Goal: Information Seeking & Learning: Learn about a topic

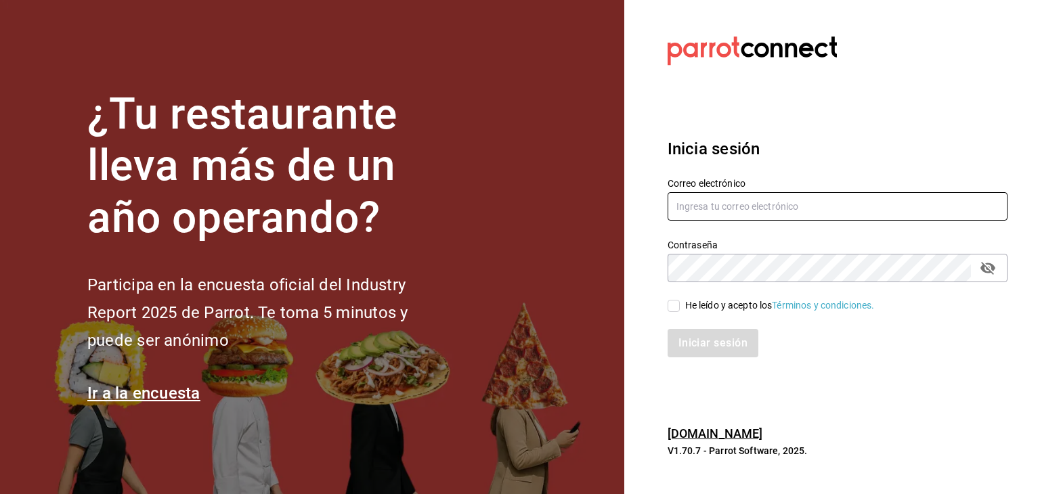
click at [720, 202] on input "text" at bounding box center [838, 206] width 340 height 28
type input "chefgersonsanchez@gmail.com"
click at [677, 305] on input "He leído y acepto los Términos y condiciones." at bounding box center [674, 306] width 12 height 12
checkbox input "true"
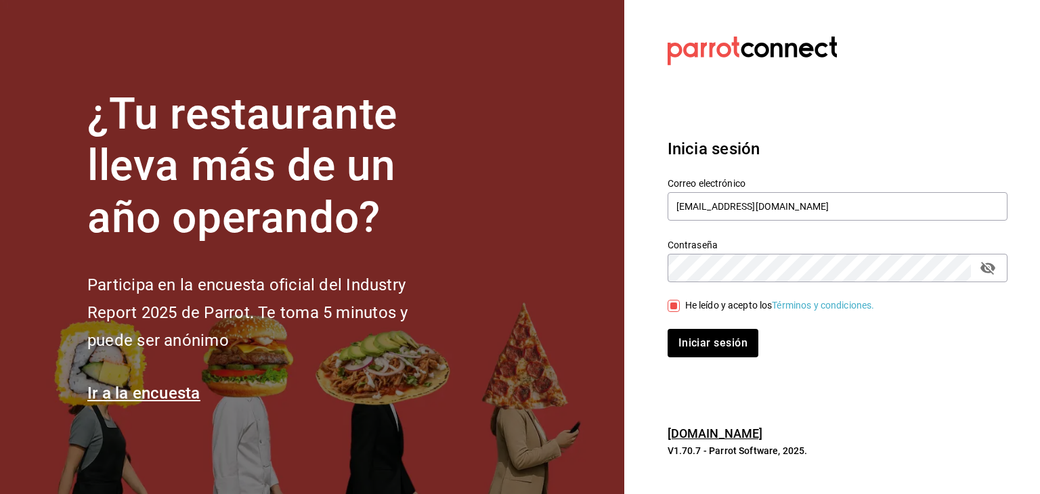
click at [989, 267] on icon "passwordField" at bounding box center [988, 268] width 16 height 16
click at [687, 349] on button "Iniciar sesión" at bounding box center [714, 343] width 92 height 28
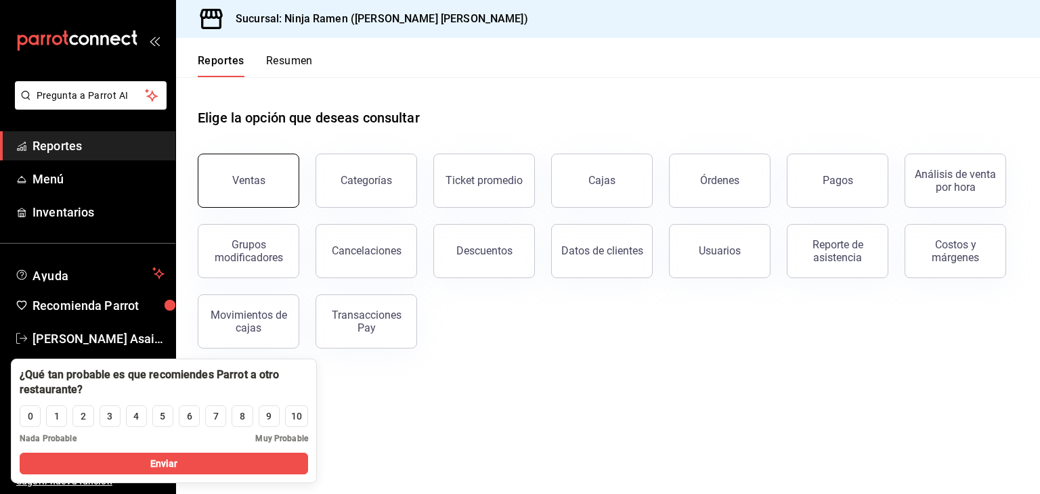
click at [267, 184] on button "Ventas" at bounding box center [249, 181] width 102 height 54
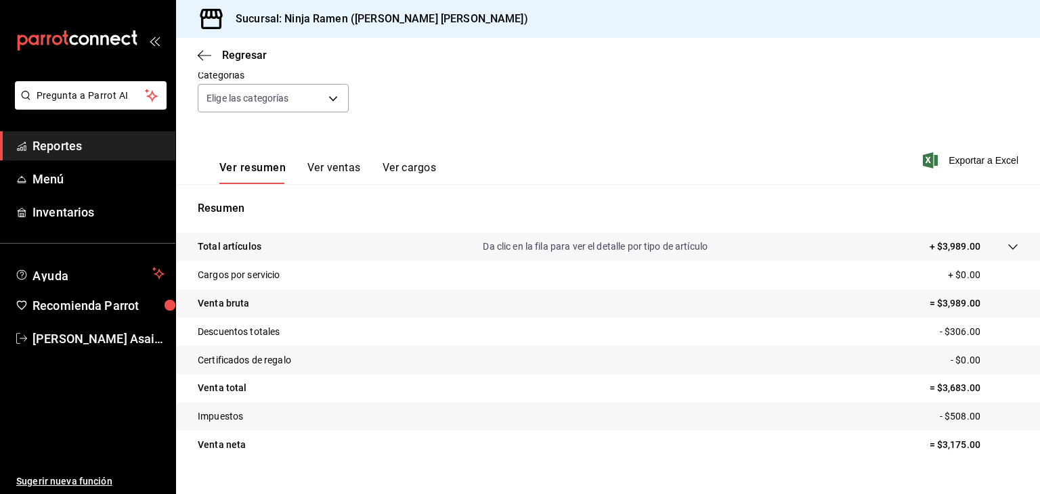
scroll to position [154, 0]
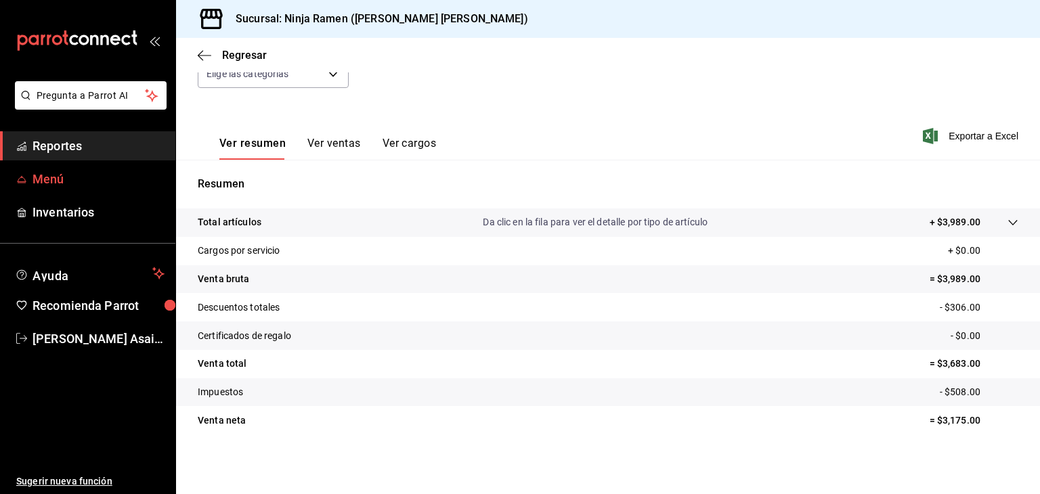
click at [52, 174] on span "Menú" at bounding box center [99, 179] width 132 height 18
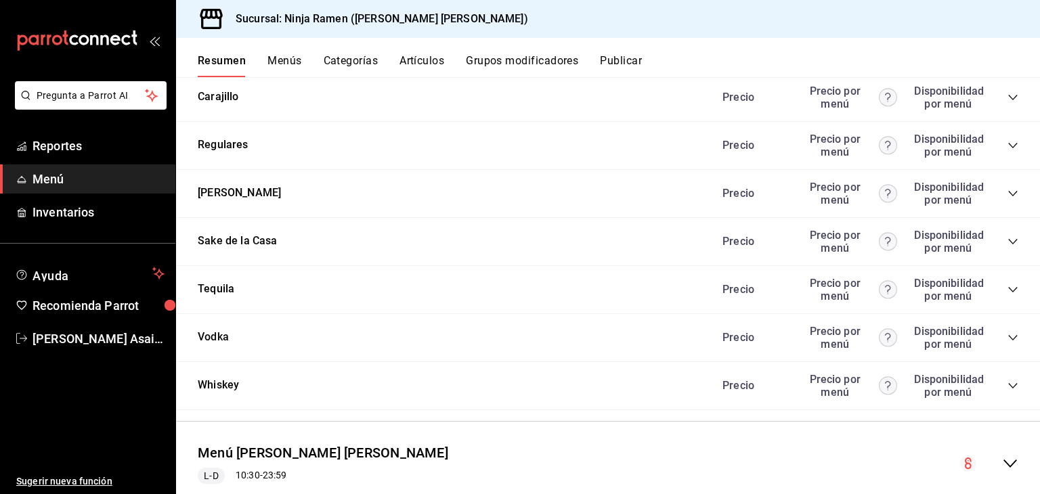
scroll to position [1305, 0]
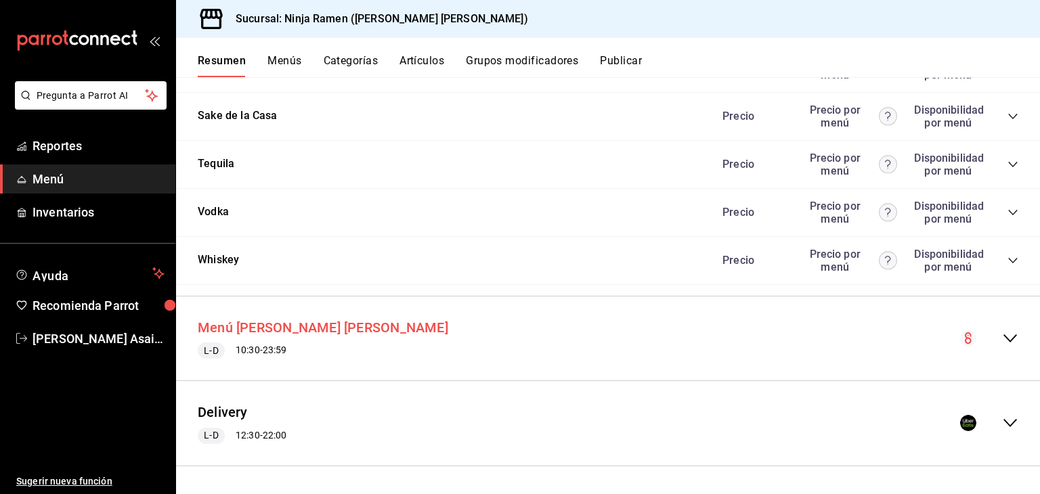
click at [245, 332] on button "Menú [PERSON_NAME] [PERSON_NAME]" at bounding box center [323, 328] width 251 height 20
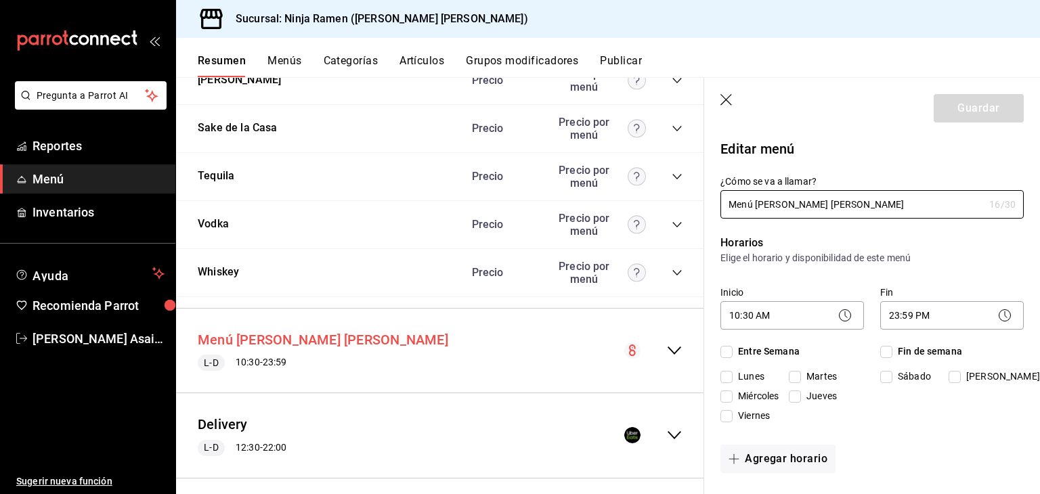
checkbox input "true"
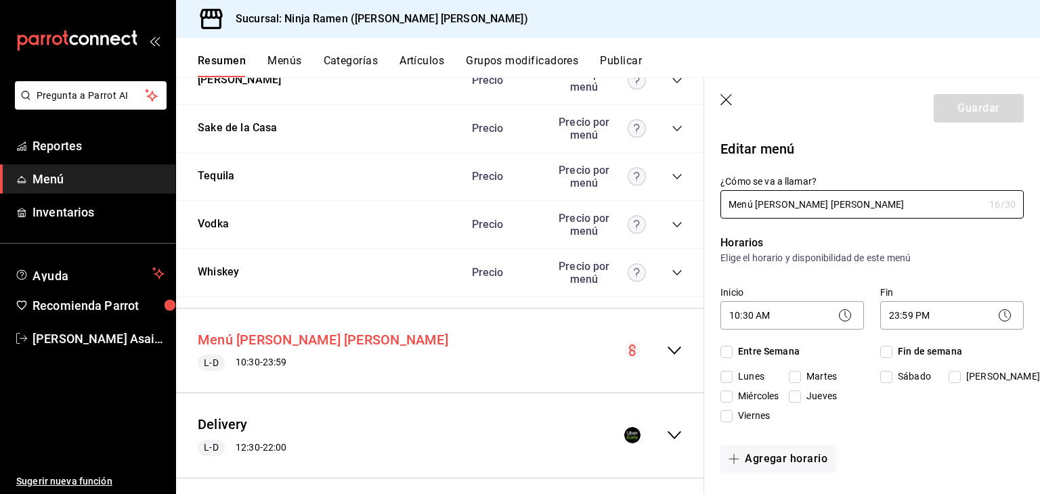
checkbox input "true"
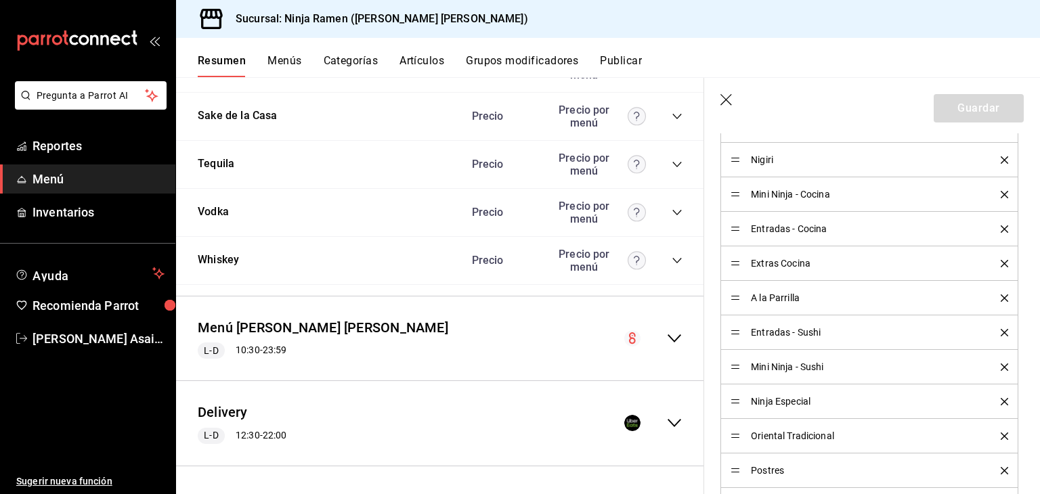
scroll to position [580, 0]
click at [77, 142] on span "Reportes" at bounding box center [99, 146] width 132 height 18
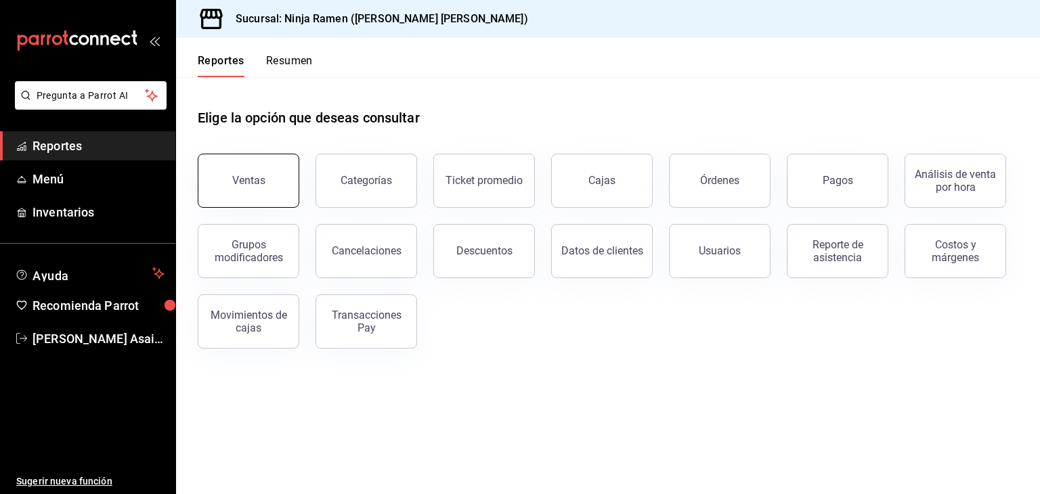
click at [259, 187] on button "Ventas" at bounding box center [249, 181] width 102 height 54
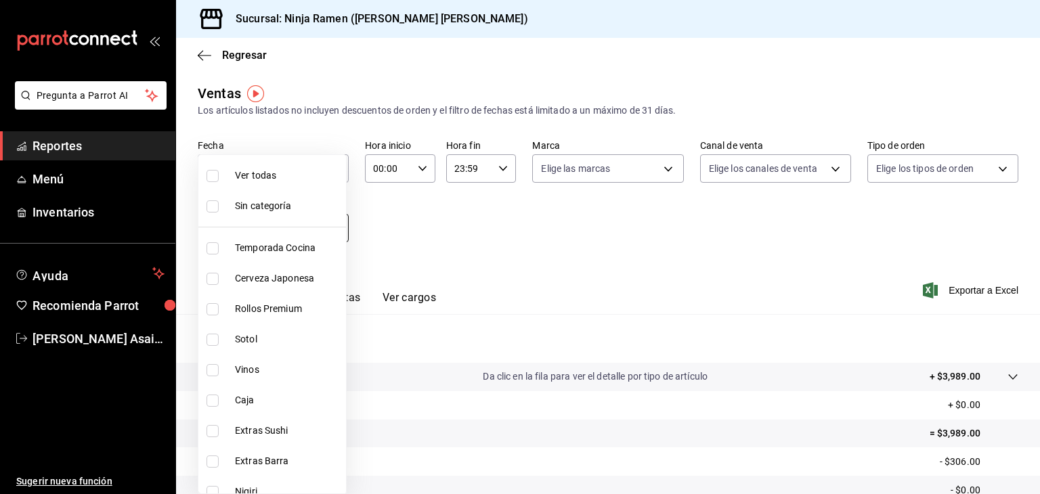
click at [335, 230] on body "Pregunta a Parrot AI Reportes Menú Inventarios Ayuda Recomienda Parrot [PERSON_…" at bounding box center [520, 247] width 1040 height 494
click at [265, 257] on li "Temporada Cocina" at bounding box center [272, 248] width 148 height 30
type input "a6d8453b-1b24-46b9-a364-3ddf6ee9d922"
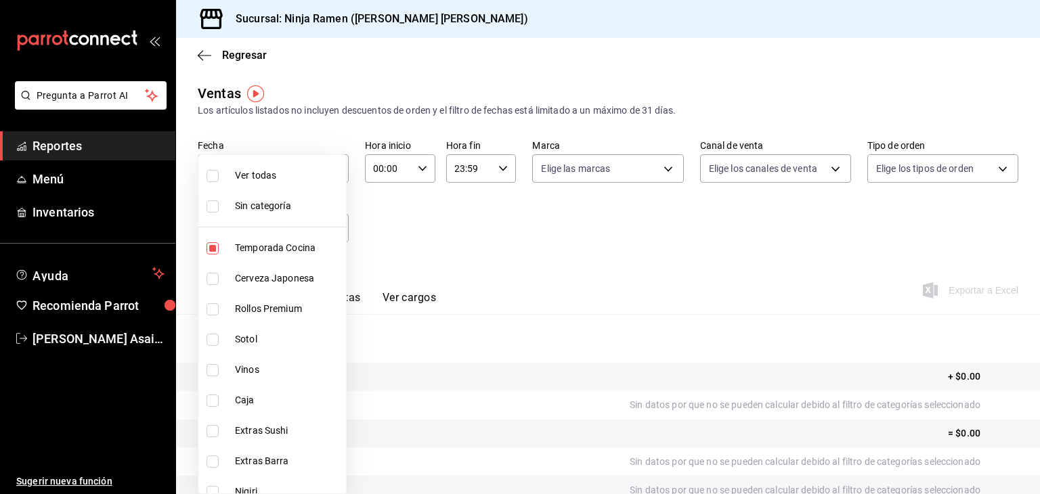
click at [215, 246] on input "checkbox" at bounding box center [213, 248] width 12 height 12
checkbox input "false"
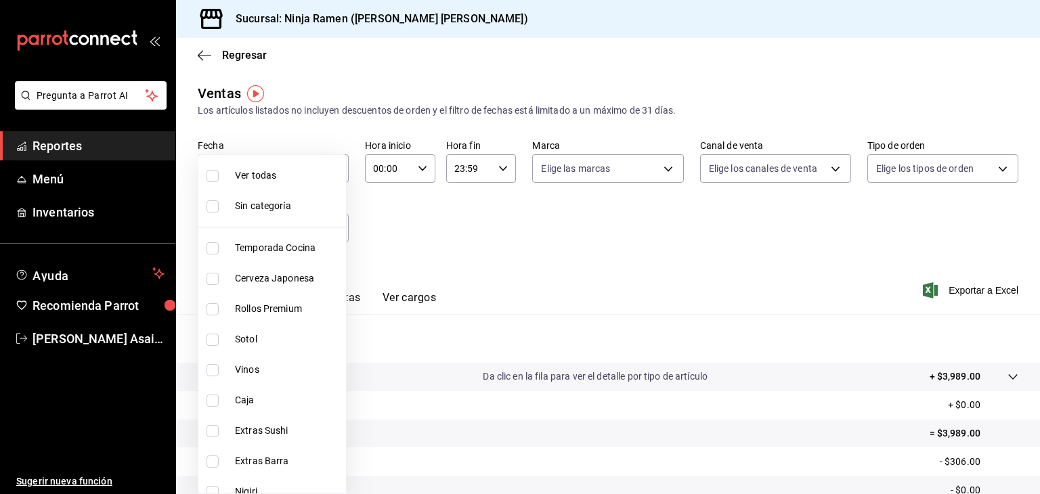
click at [215, 246] on input "checkbox" at bounding box center [213, 248] width 12 height 12
checkbox input "true"
type input "a6d8453b-1b24-46b9-a364-3ddf6ee9d922"
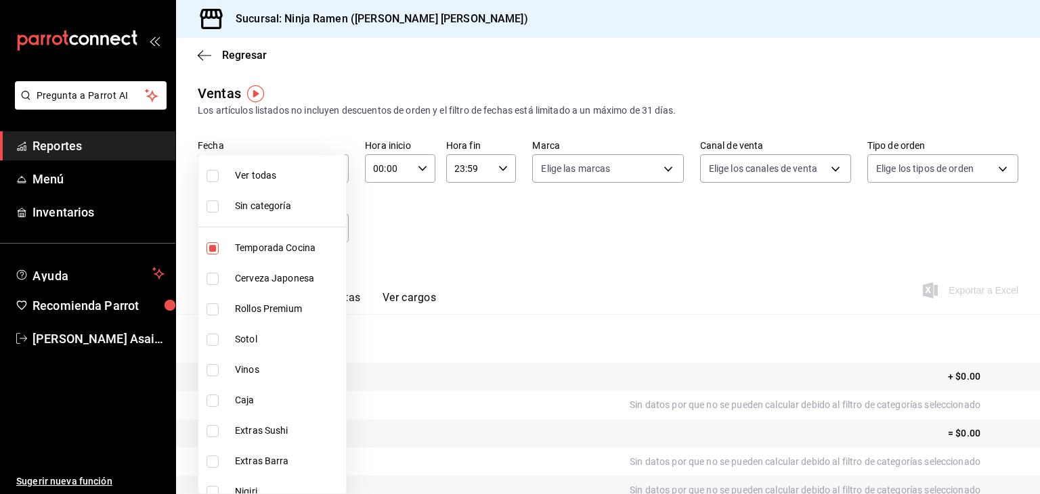
click at [394, 240] on div at bounding box center [520, 247] width 1040 height 494
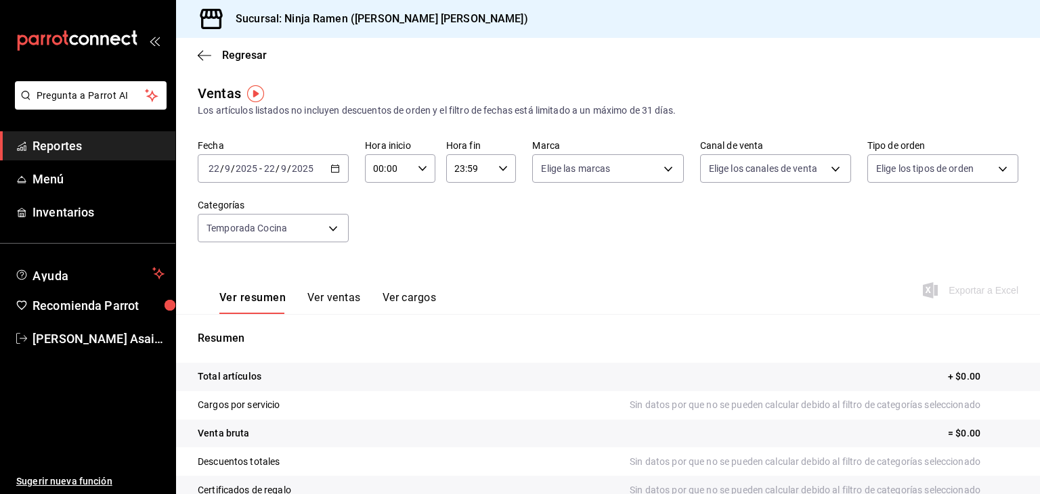
click at [94, 140] on span "Reportes" at bounding box center [99, 146] width 132 height 18
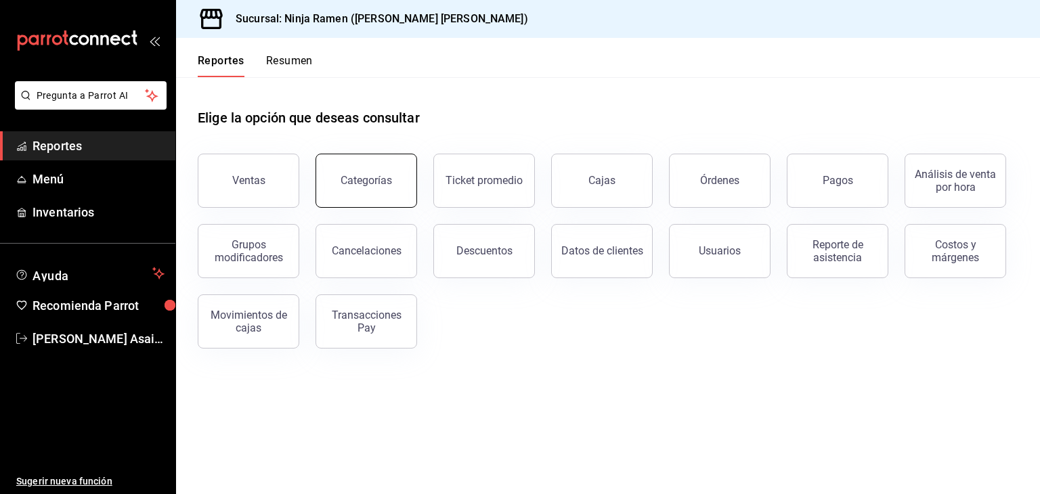
click at [371, 181] on div "Categorías" at bounding box center [366, 180] width 51 height 13
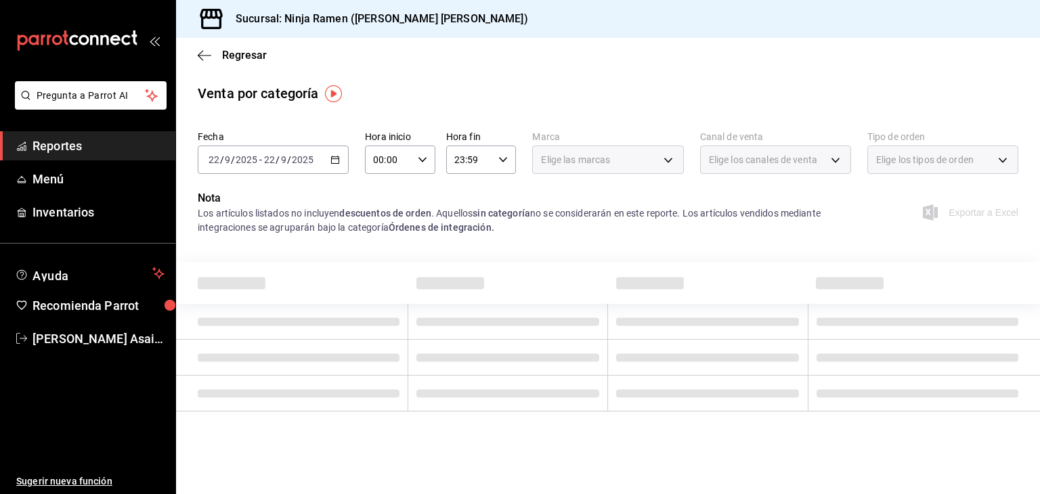
click at [312, 253] on div "Fecha [DATE] [DATE] - [DATE] [DATE] Hora inicio 00:00 Hora inicio Hora fin 23:5…" at bounding box center [608, 279] width 864 height 308
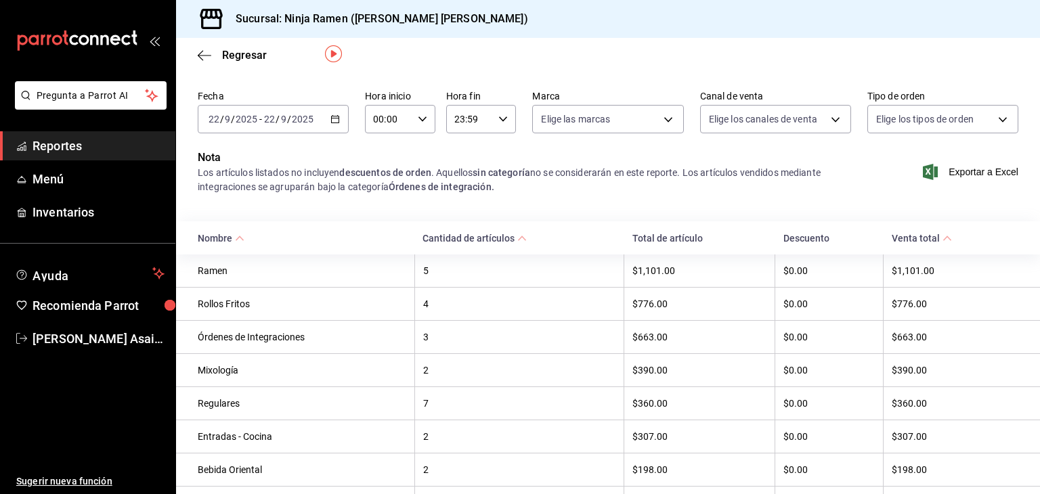
scroll to position [43, 0]
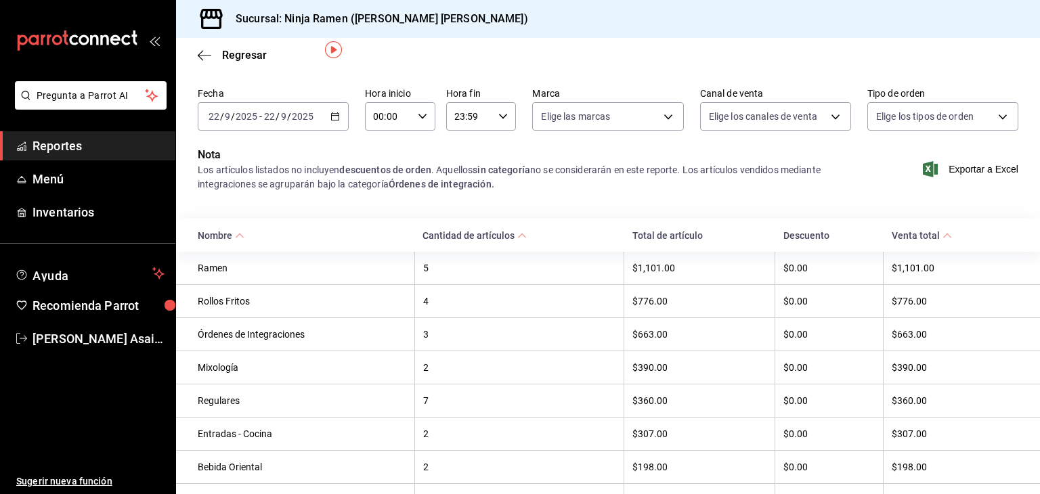
click at [337, 116] on icon "button" at bounding box center [334, 116] width 9 height 9
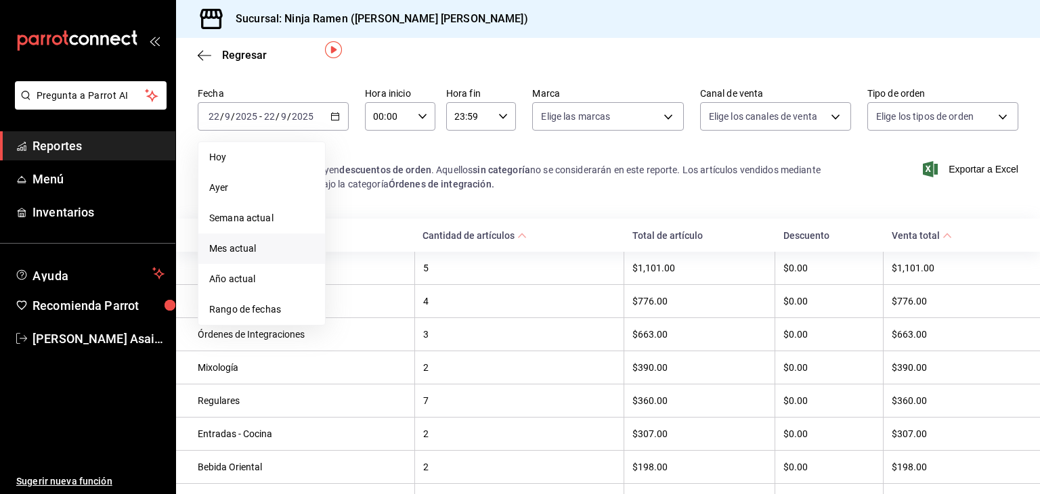
click at [238, 246] on span "Mes actual" at bounding box center [261, 249] width 105 height 14
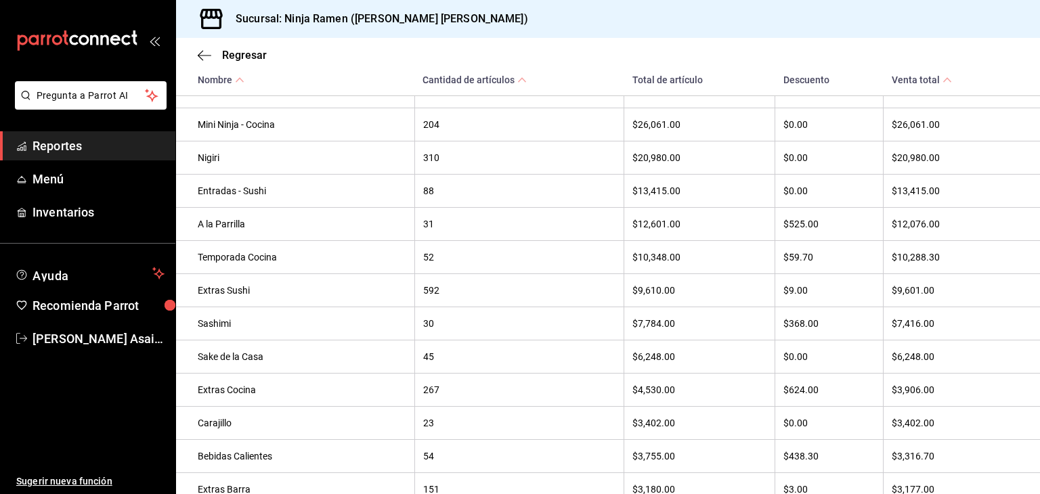
scroll to position [711, 0]
click at [361, 261] on div "Temporada Cocina" at bounding box center [302, 256] width 209 height 11
click at [427, 256] on th "52" at bounding box center [519, 256] width 210 height 33
click at [426, 261] on div "52" at bounding box center [519, 256] width 193 height 11
click at [299, 261] on div "Temporada Cocina" at bounding box center [302, 256] width 209 height 11
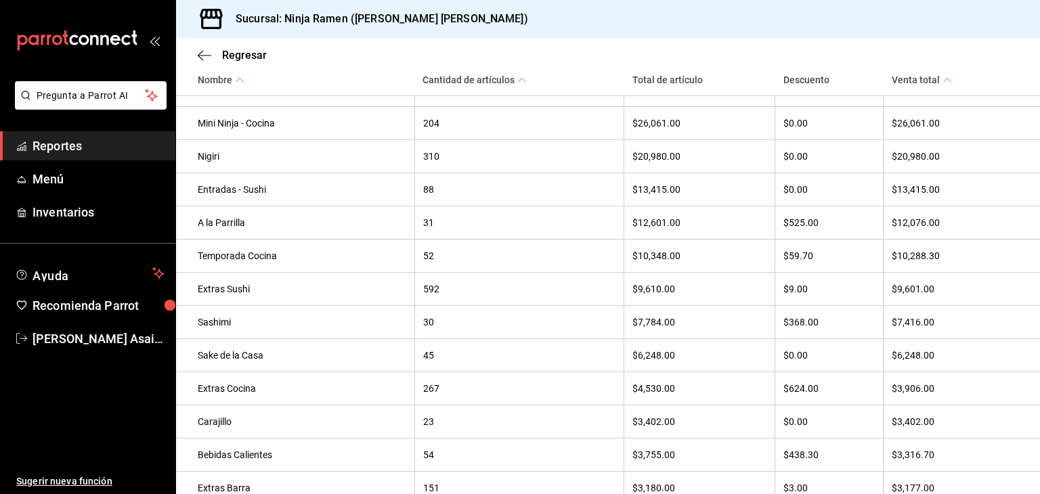
click at [251, 261] on div "Temporada Cocina" at bounding box center [302, 256] width 209 height 11
click at [334, 261] on div "Temporada Cocina" at bounding box center [302, 256] width 209 height 11
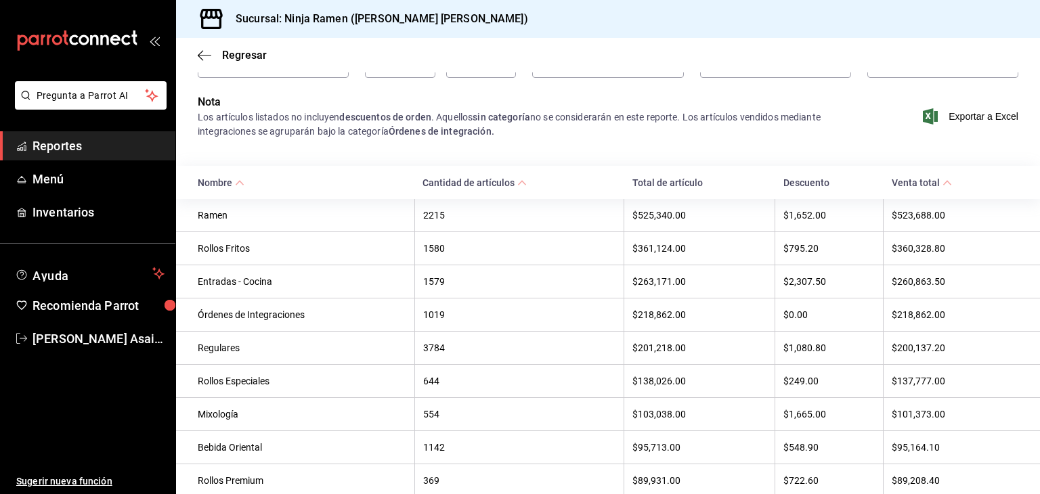
scroll to position [121, 0]
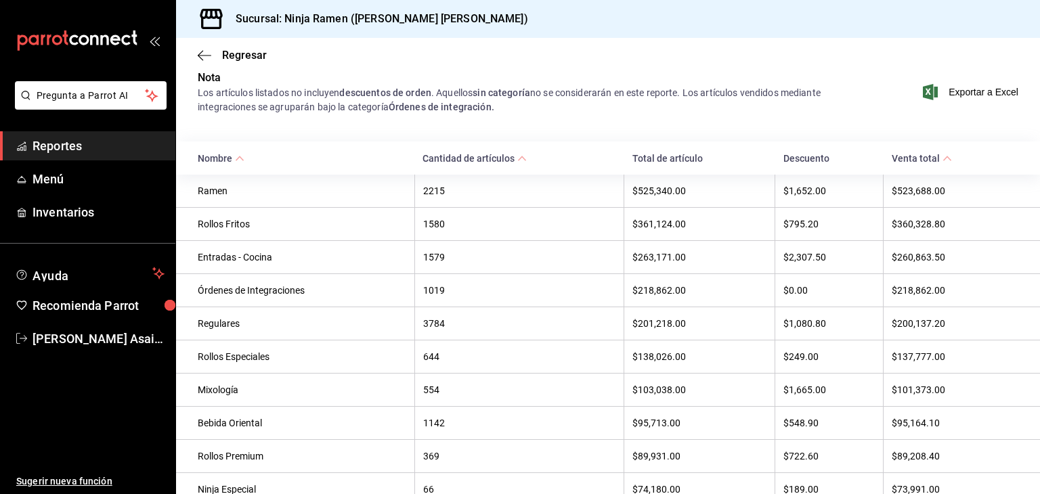
click at [466, 232] on th "1580" at bounding box center [519, 224] width 210 height 33
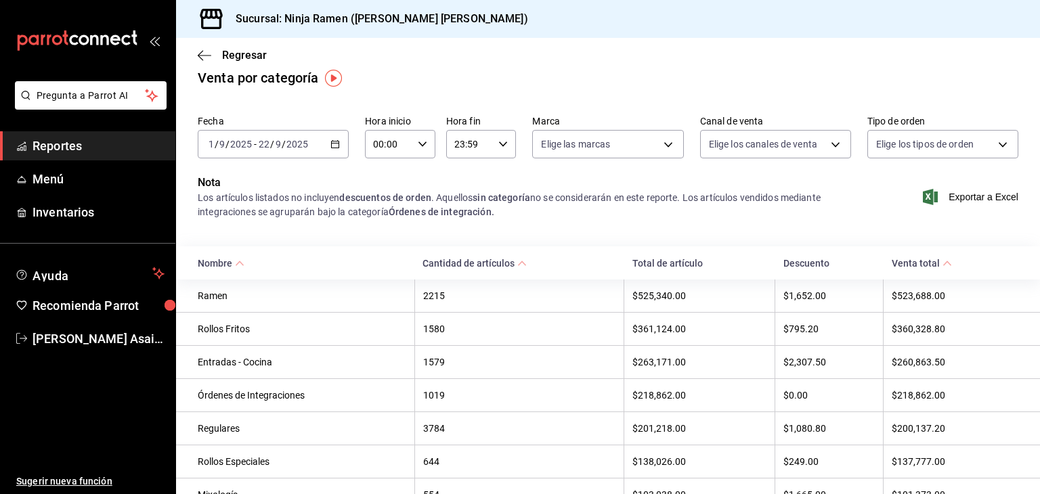
scroll to position [0, 0]
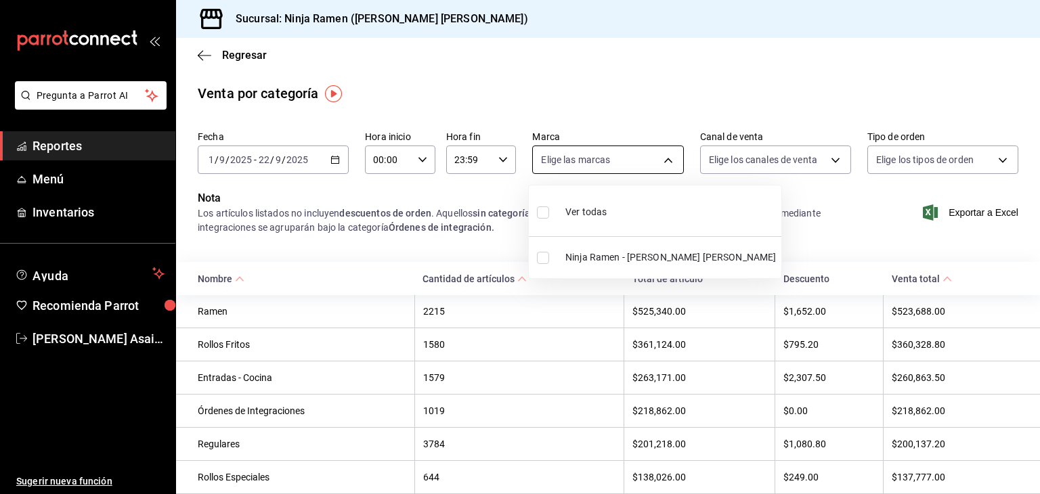
click at [659, 156] on body "Pregunta a Parrot AI Reportes Menú Inventarios Ayuda Recomienda Parrot [PERSON_…" at bounding box center [520, 247] width 1040 height 494
click at [664, 157] on div at bounding box center [520, 247] width 1040 height 494
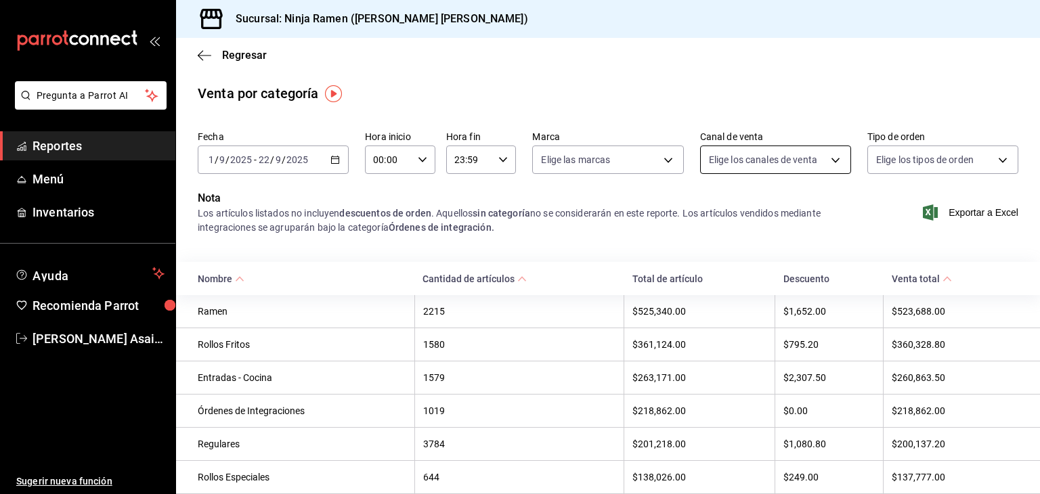
click at [824, 158] on body "Pregunta a Parrot AI Reportes Menú Inventarios Ayuda Recomienda Parrot [PERSON_…" at bounding box center [520, 247] width 1040 height 494
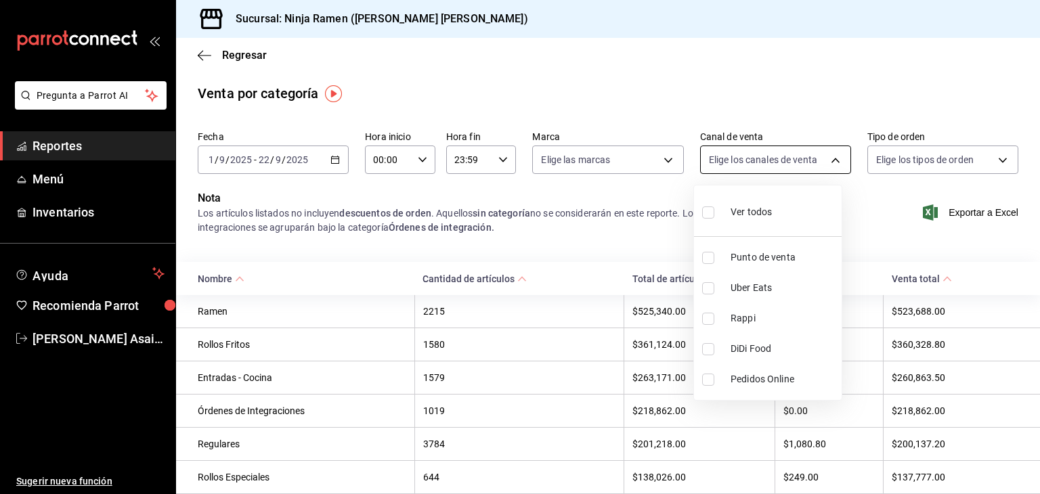
click at [824, 158] on div at bounding box center [520, 247] width 1040 height 494
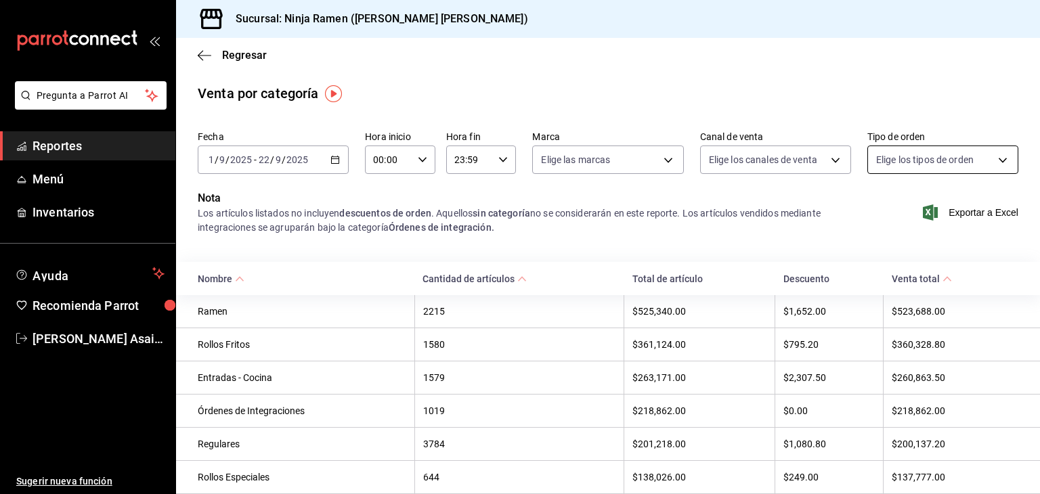
click at [988, 160] on body "Pregunta a Parrot AI Reportes Menú Inventarios Ayuda Recomienda Parrot [PERSON_…" at bounding box center [520, 247] width 1040 height 494
click at [988, 160] on div at bounding box center [520, 247] width 1040 height 494
click at [995, 156] on body "Pregunta a Parrot AI Reportes Menú Inventarios Ayuda Recomienda Parrot [PERSON_…" at bounding box center [520, 247] width 1040 height 494
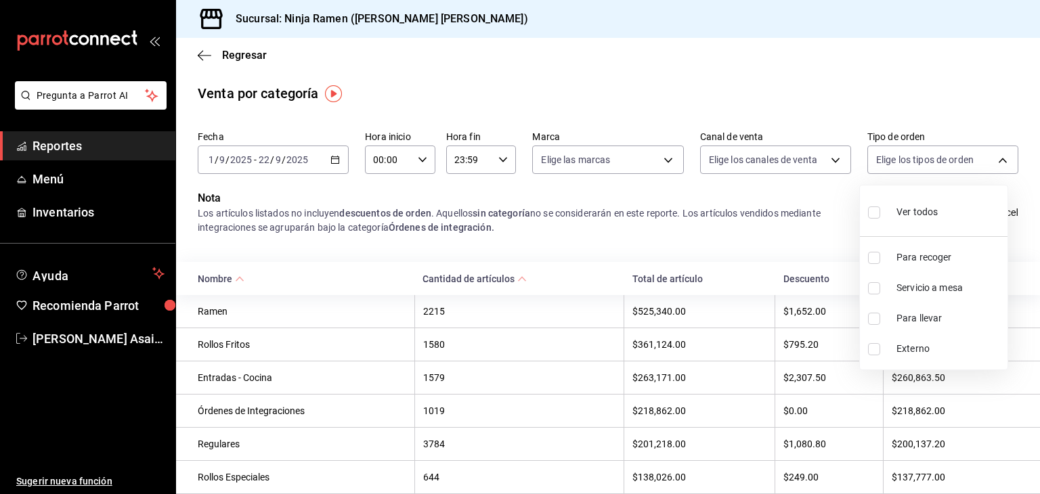
click at [926, 288] on span "Servicio a mesa" at bounding box center [950, 288] width 106 height 14
type input "ac757447-2e02-471b-9597-13441518e5c5"
checkbox input "true"
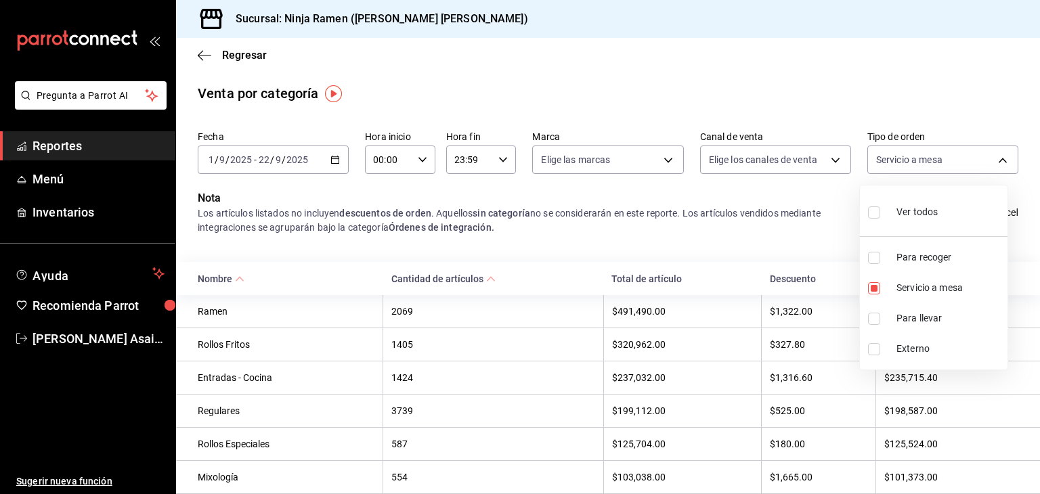
click at [807, 231] on div at bounding box center [520, 247] width 1040 height 494
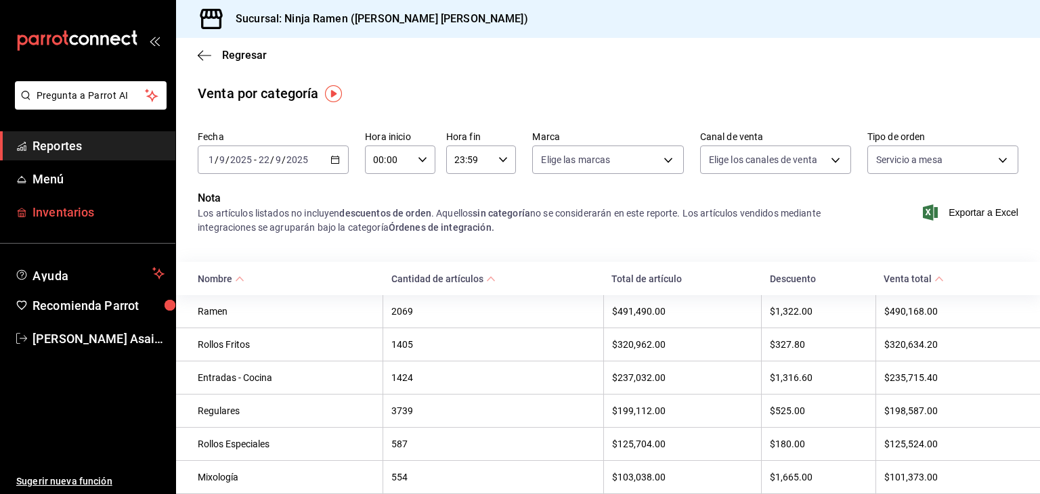
click at [81, 215] on span "Inventarios" at bounding box center [99, 212] width 132 height 18
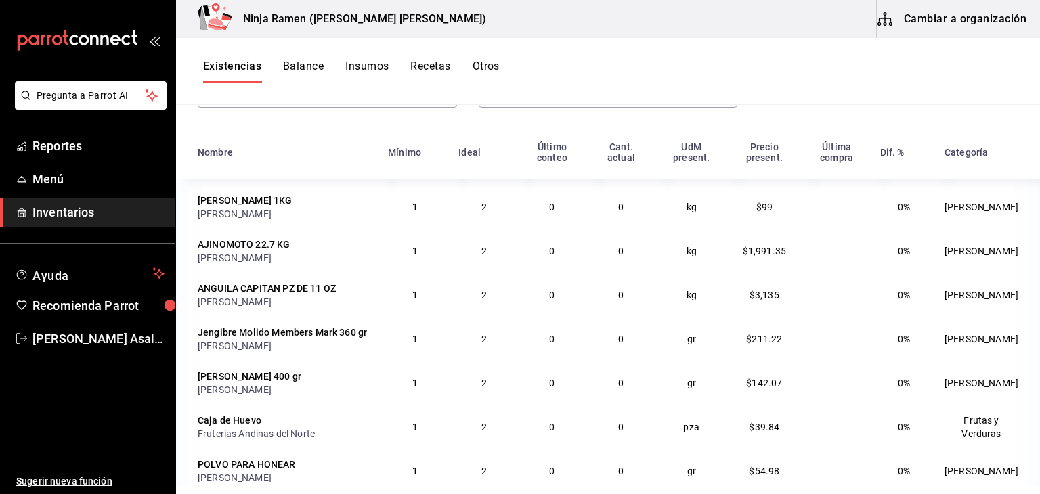
scroll to position [788, 0]
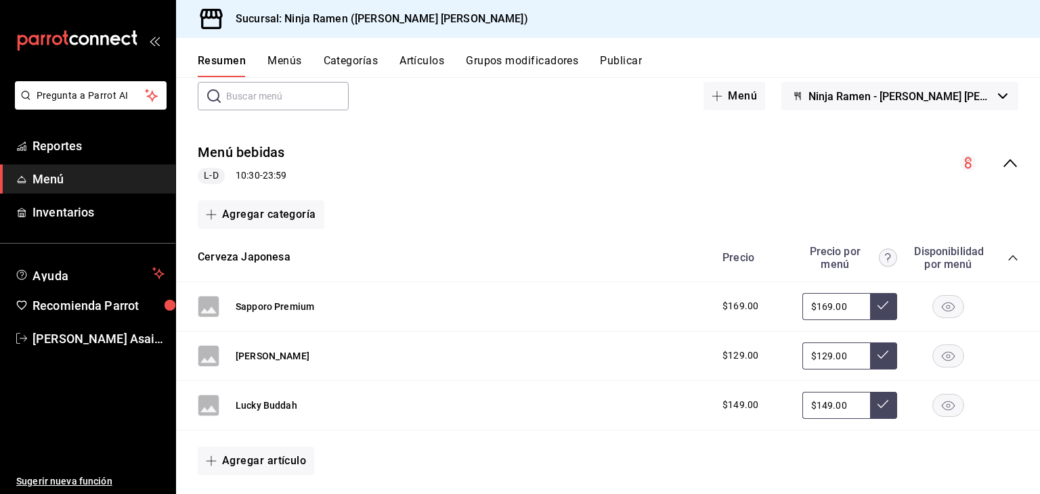
scroll to position [77, 0]
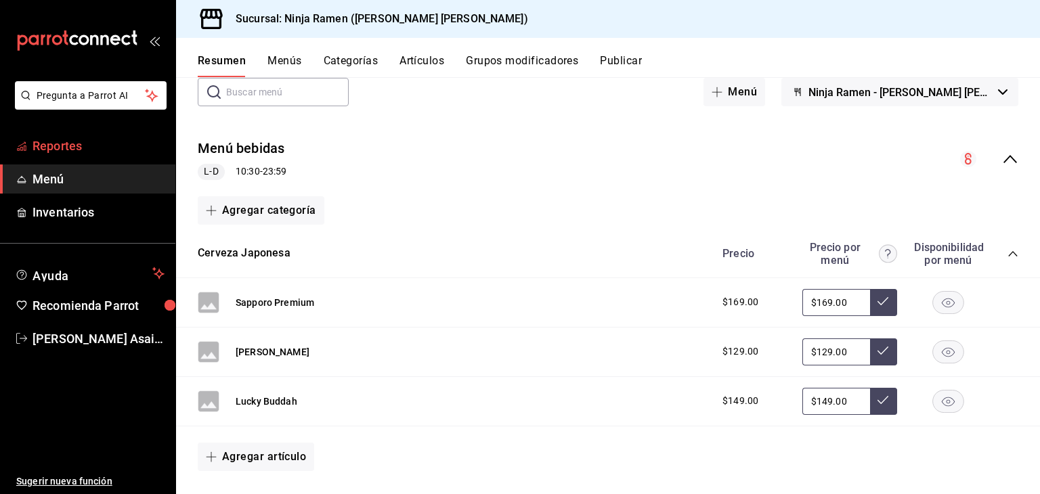
click at [70, 137] on span "Reportes" at bounding box center [99, 146] width 132 height 18
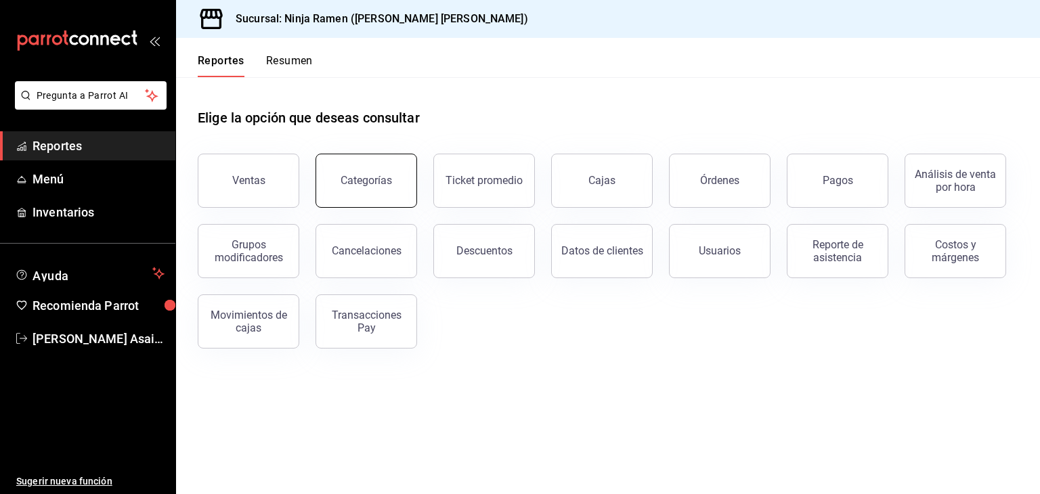
click at [358, 186] on div "Categorías" at bounding box center [366, 180] width 51 height 13
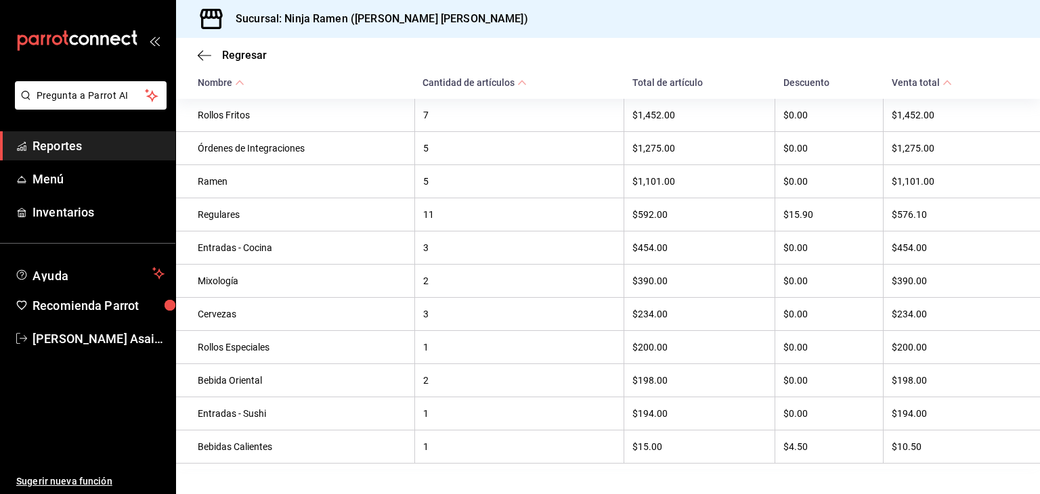
scroll to position [220, 0]
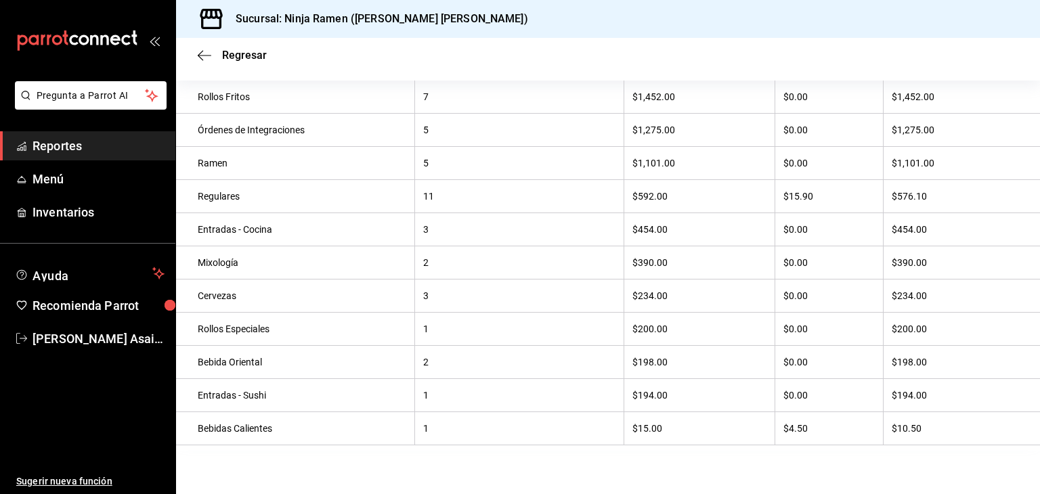
click at [337, 396] on div "Entradas - Sushi" at bounding box center [302, 395] width 209 height 11
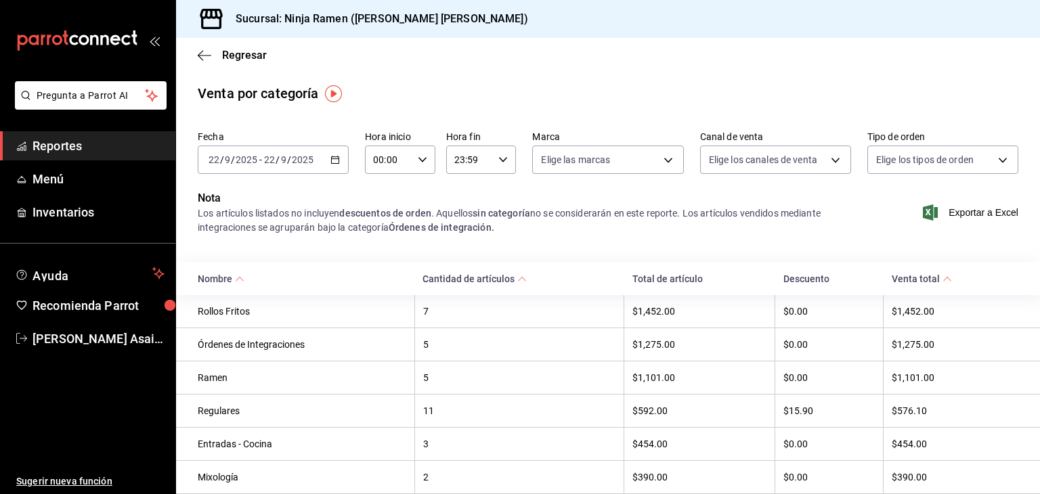
click at [337, 160] on \(Stroke\) "button" at bounding box center [335, 159] width 8 height 7
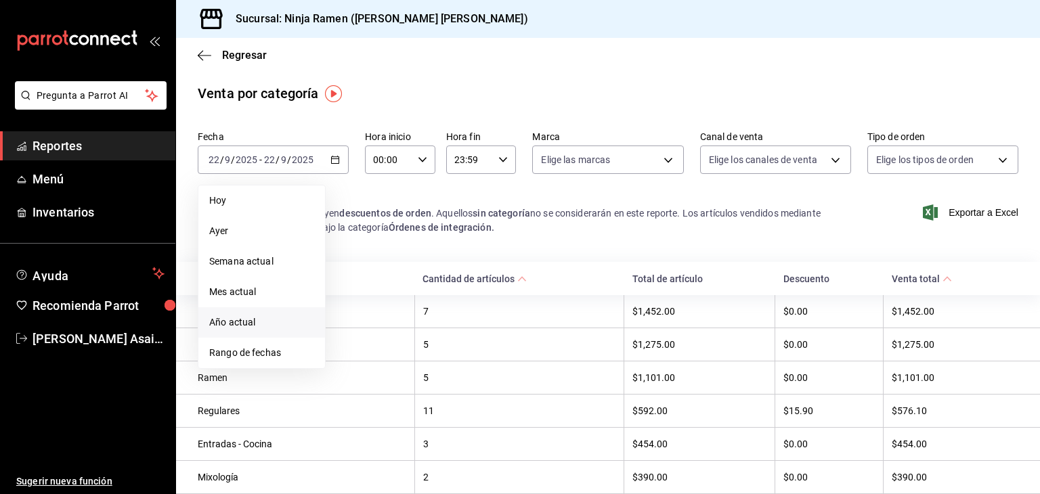
click at [233, 321] on span "Año actual" at bounding box center [261, 323] width 105 height 14
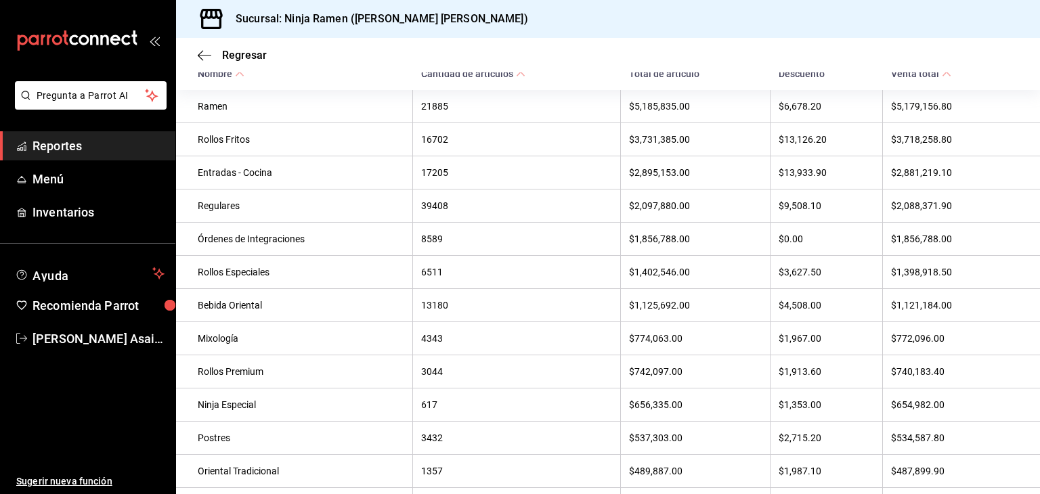
scroll to position [206, 0]
